Goal: Find specific page/section: Find specific page/section

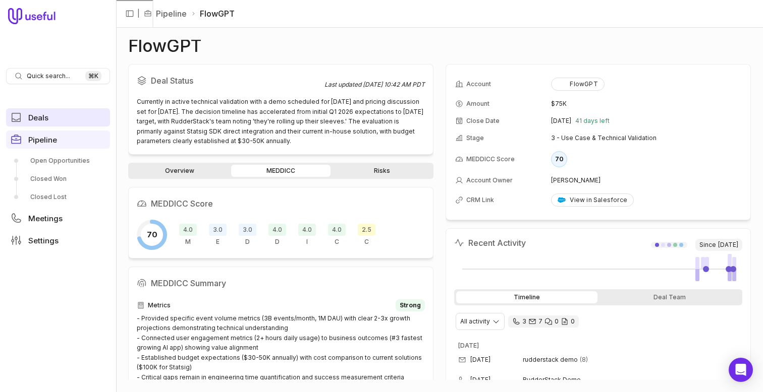
click at [30, 116] on span "Deals" at bounding box center [38, 118] width 20 height 8
